Goal: Task Accomplishment & Management: Use online tool/utility

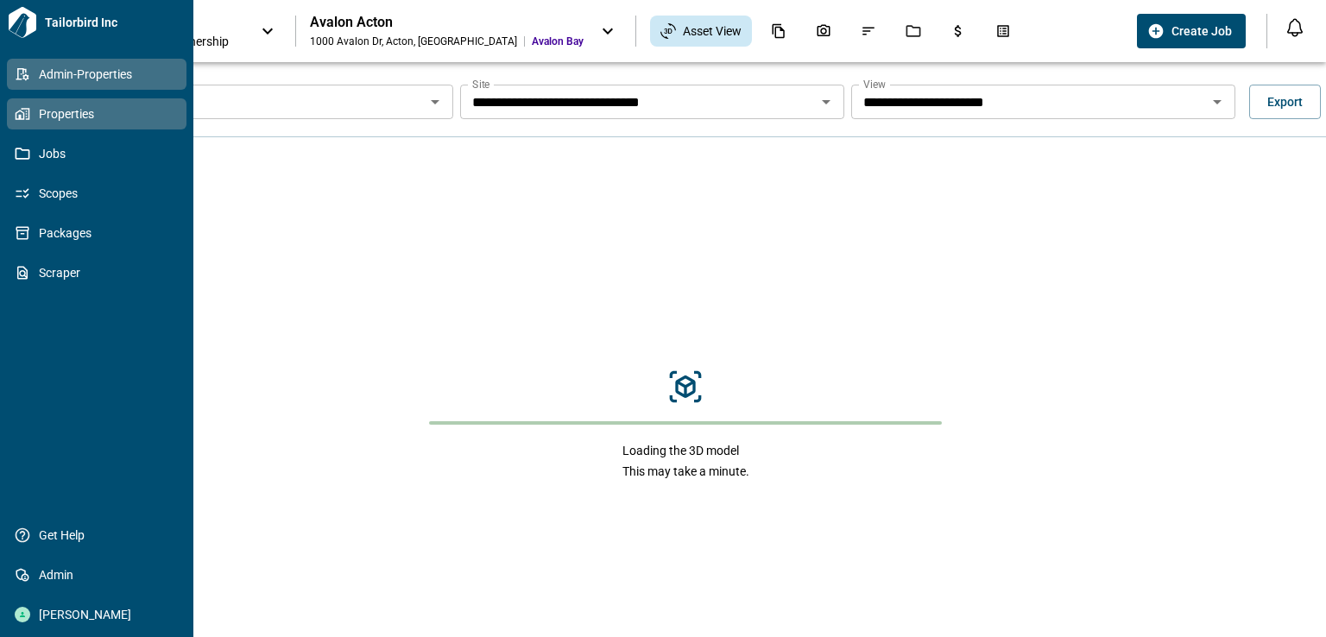
click at [84, 80] on span "Admin-Properties" at bounding box center [100, 74] width 140 height 17
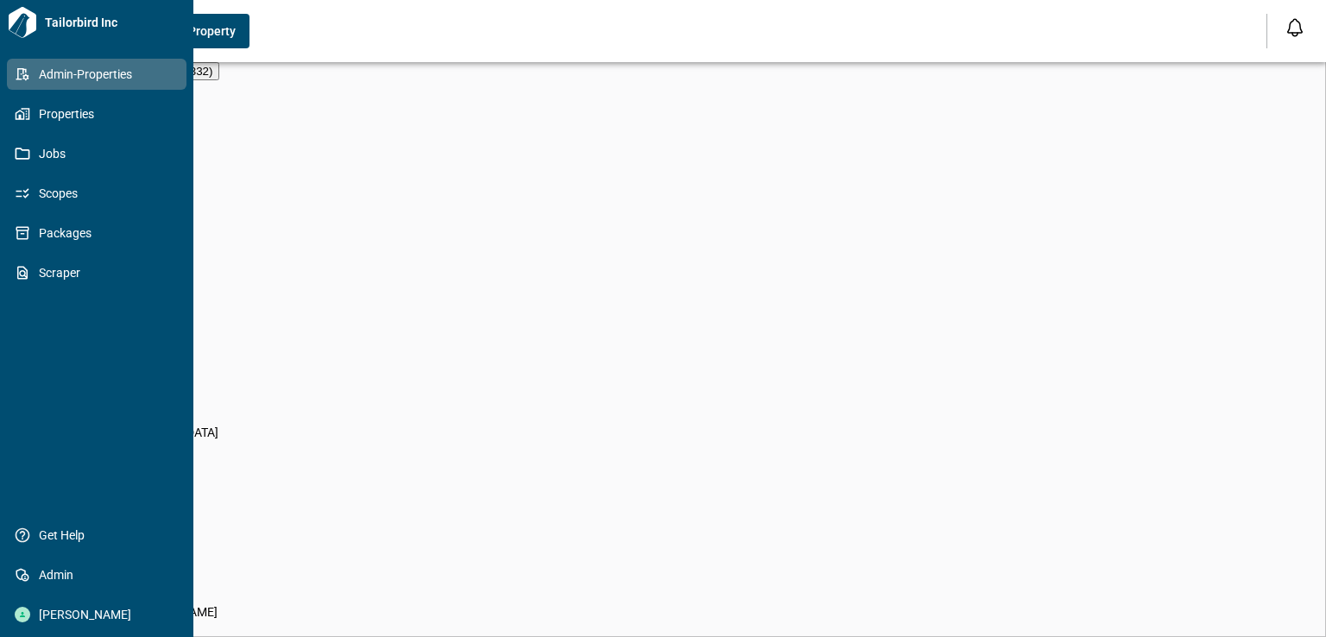
scroll to position [14, 7]
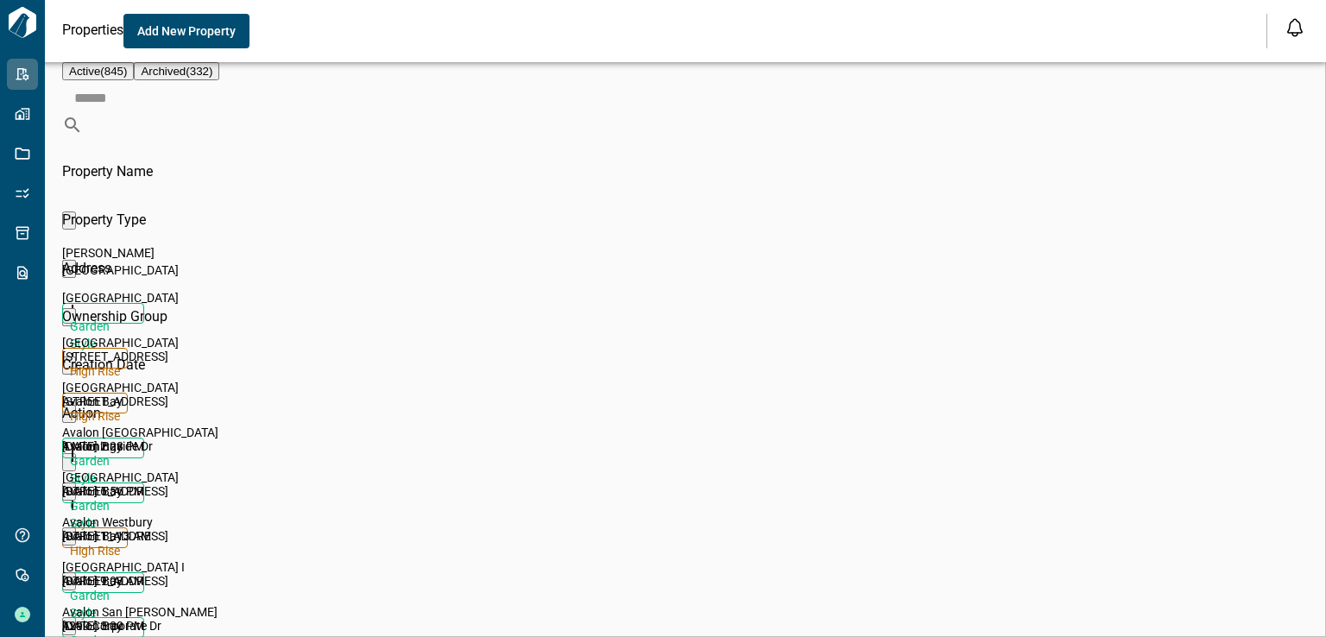
click at [1156, 115] on input at bounding box center [691, 97] width 1258 height 35
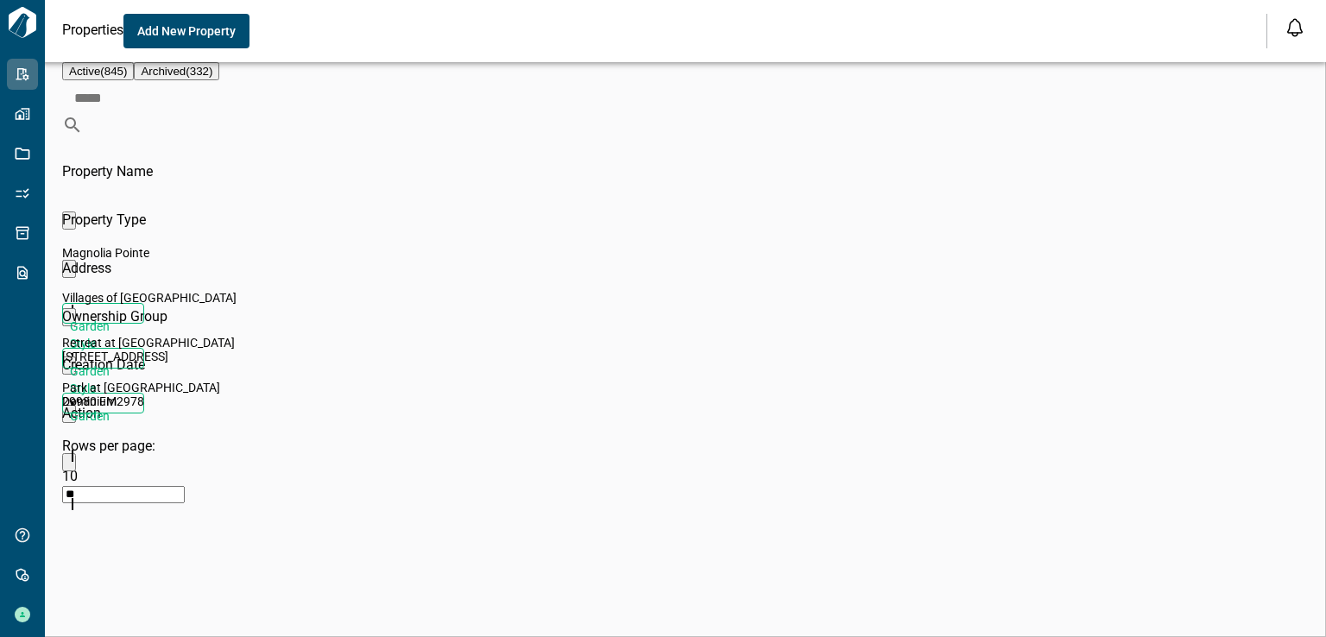
scroll to position [214, 1238]
type input "*****"
click at [133, 246] on span "Magnolia Pointe" at bounding box center [105, 253] width 87 height 14
